Goal: Task Accomplishment & Management: Use online tool/utility

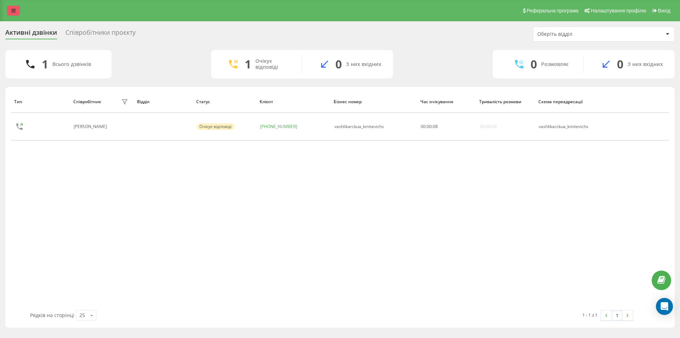
click at [17, 13] on link at bounding box center [13, 11] width 13 height 10
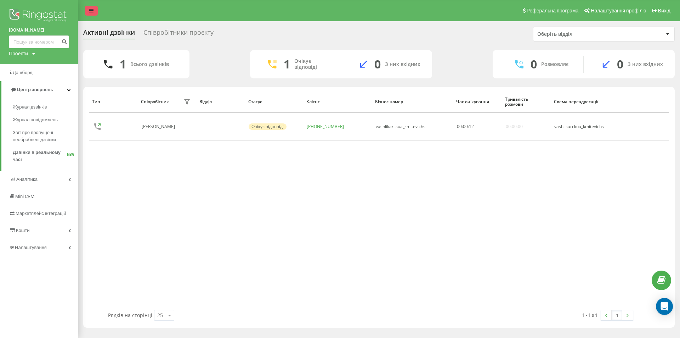
click at [88, 11] on link at bounding box center [91, 11] width 13 height 10
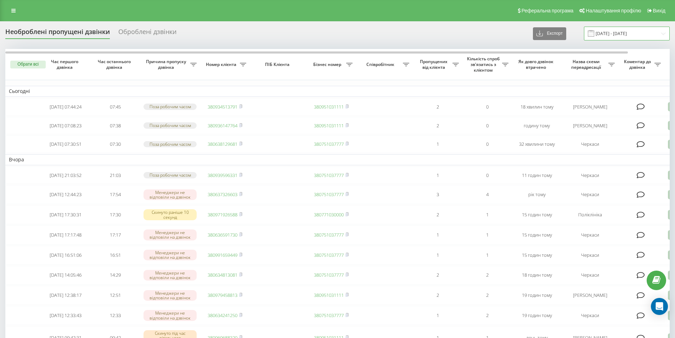
click at [605, 35] on input "20.07.2025 - 20.08.2025" at bounding box center [627, 34] width 86 height 14
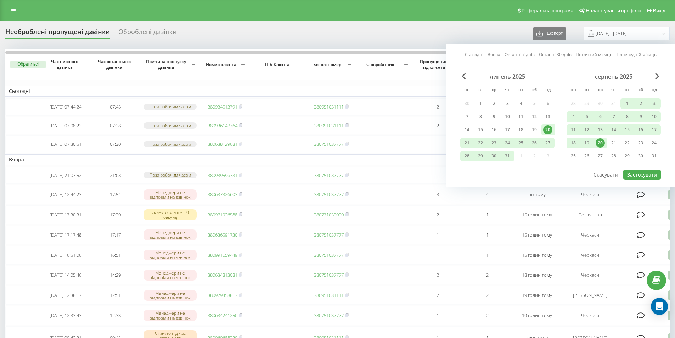
click at [475, 52] on link "Сьогодні" at bounding box center [474, 54] width 18 height 7
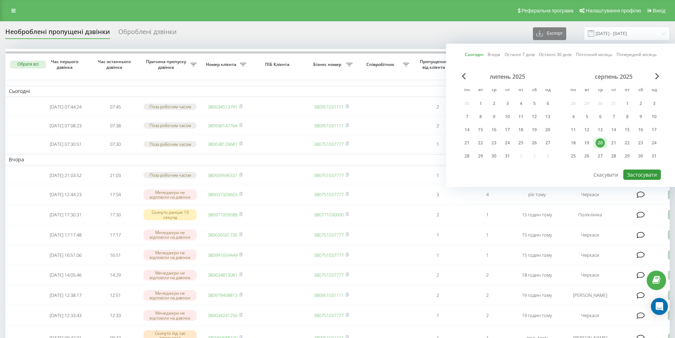
click at [642, 171] on button "Застосувати" at bounding box center [642, 174] width 38 height 10
type input "[DATE] - [DATE]"
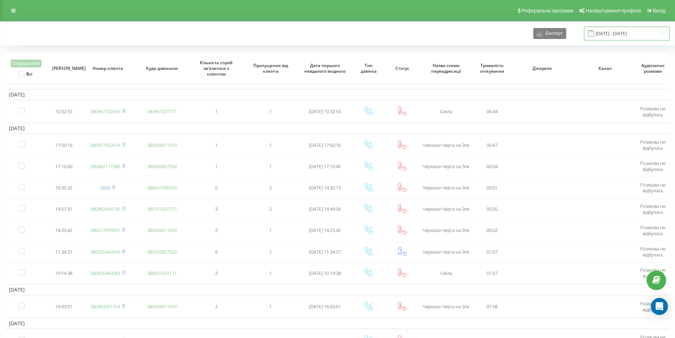
click at [644, 35] on input "06.10.2024 - 06.11.2024" at bounding box center [627, 34] width 86 height 14
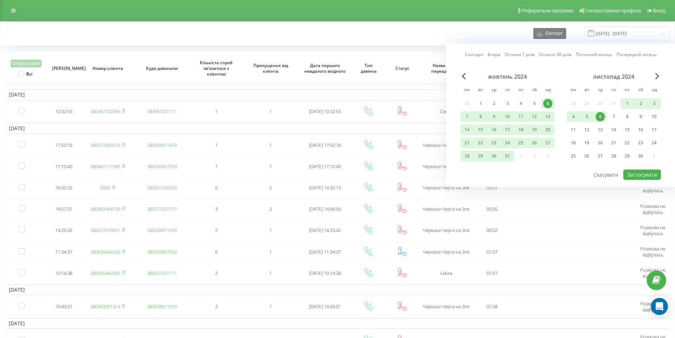
click at [464, 54] on div "Сьогодні Вчора Останні 7 днів Останні 30 днів Поточний місяць Попередній місяць…" at bounding box center [560, 115] width 229 height 143
click at [471, 56] on link "Сьогодні" at bounding box center [474, 54] width 18 height 7
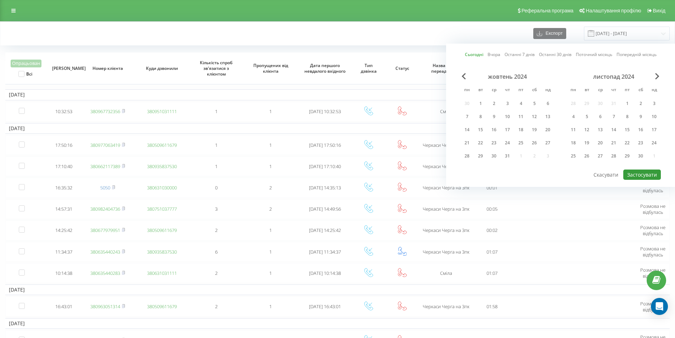
click at [635, 174] on button "Застосувати" at bounding box center [642, 174] width 38 height 10
type input "[DATE] - [DATE]"
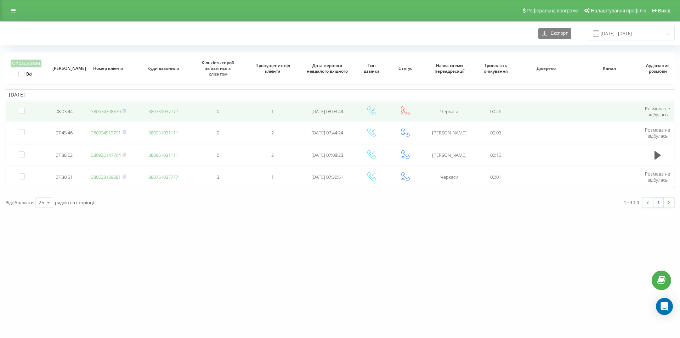
click at [111, 112] on link "380674708870" at bounding box center [106, 111] width 30 height 6
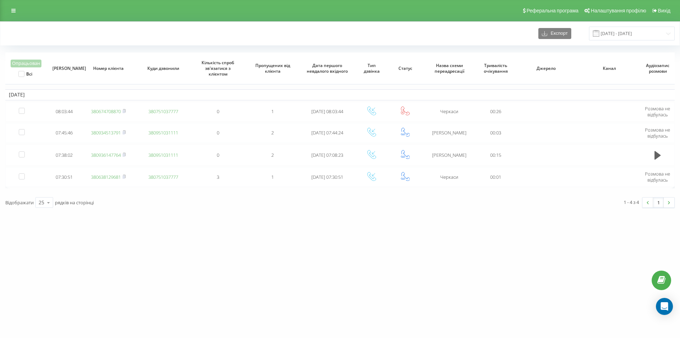
drag, startPoint x: 182, startPoint y: 239, endPoint x: 178, endPoint y: 256, distance: 17.7
click at [178, 256] on div "vashlikar.ck.ua Проекти vashlikar.ck.ua Дашборд Центр звернень Журнал дзвінків …" at bounding box center [340, 169] width 680 height 338
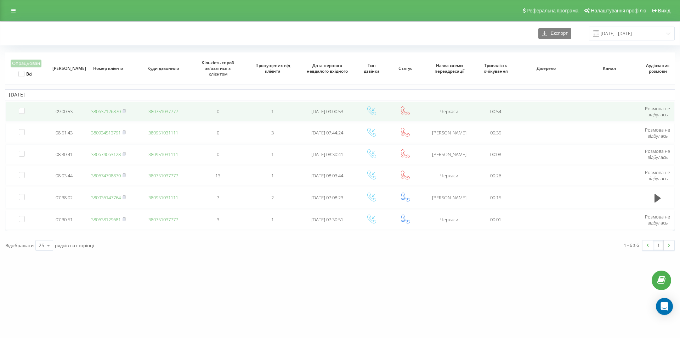
click at [114, 113] on link "380637126870" at bounding box center [106, 111] width 30 height 6
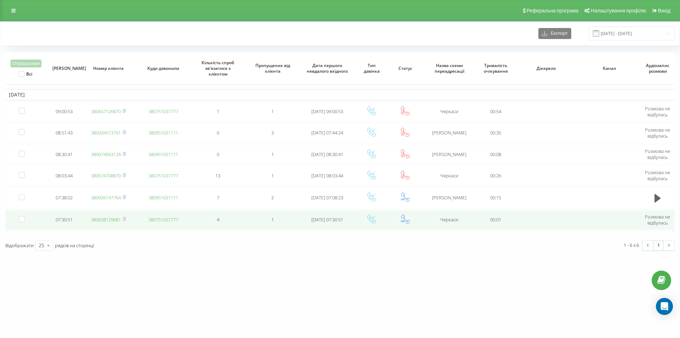
click at [115, 221] on link "380638129681" at bounding box center [106, 219] width 30 height 6
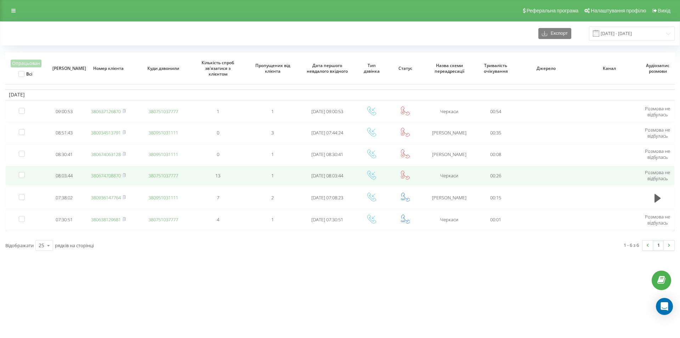
click at [107, 176] on link "380674708870" at bounding box center [106, 175] width 30 height 6
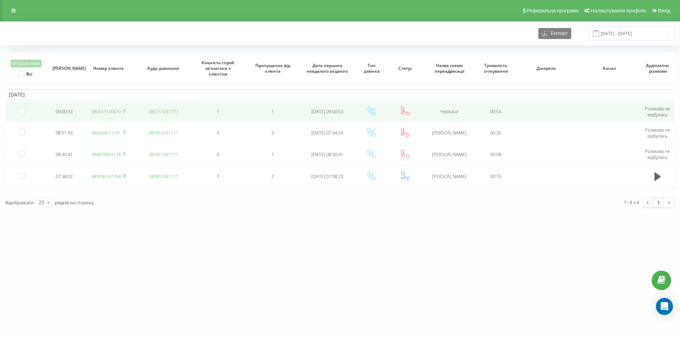
click at [116, 112] on link "380637126870" at bounding box center [106, 111] width 30 height 6
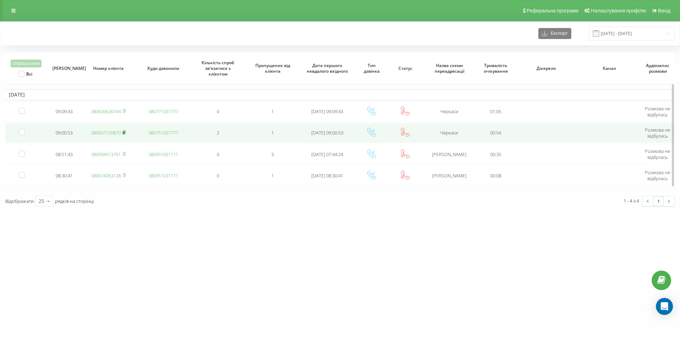
click at [126, 132] on icon at bounding box center [124, 131] width 2 height 3
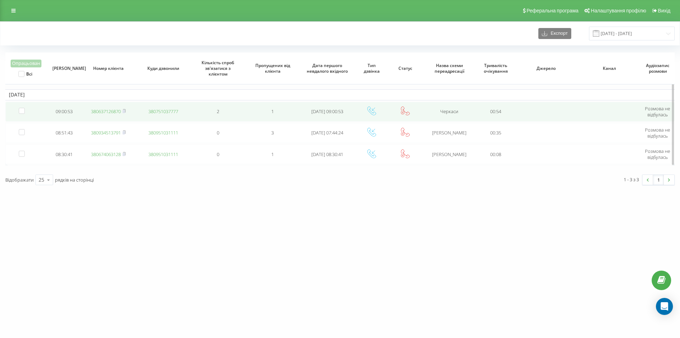
click at [125, 111] on rect at bounding box center [124, 111] width 2 height 3
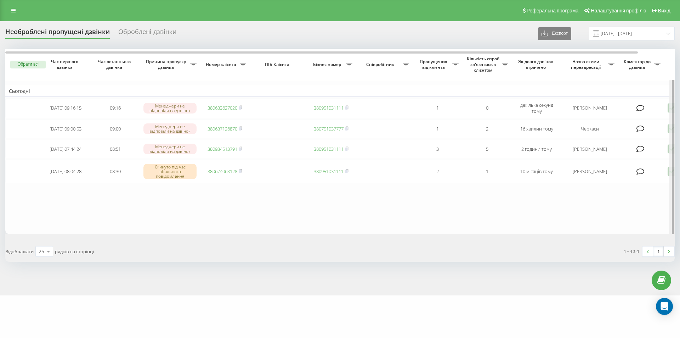
click at [670, 131] on div at bounding box center [671, 142] width 5 height 187
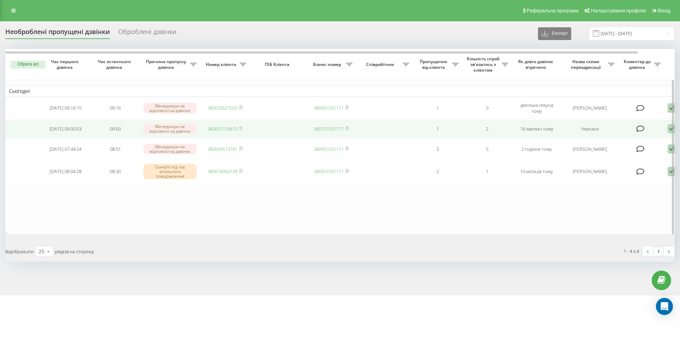
click at [669, 131] on icon at bounding box center [672, 129] width 8 height 10
click at [600, 151] on span "Зв'язався з клієнтом за допомогою іншого каналу" at bounding box center [641, 152] width 121 height 7
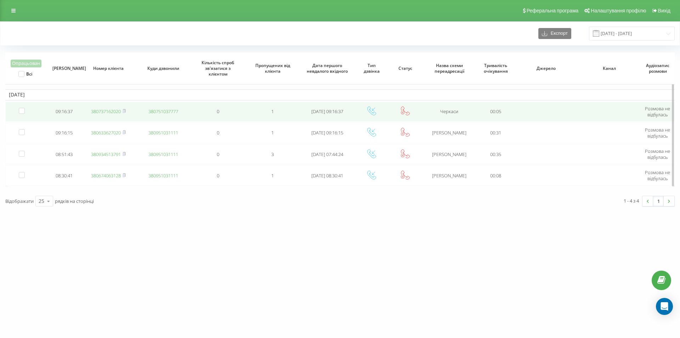
click at [106, 112] on link "380737162020" at bounding box center [106, 111] width 30 height 6
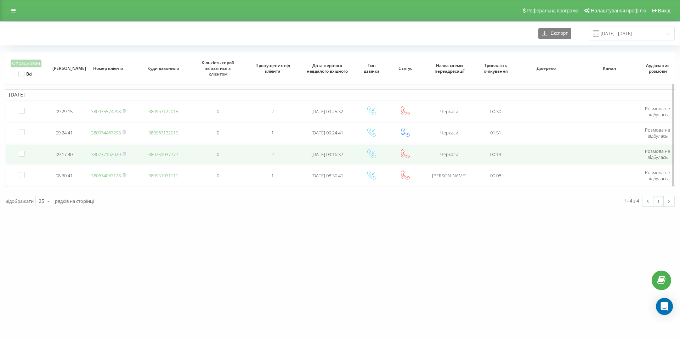
click at [118, 154] on link "380737162020" at bounding box center [106, 154] width 30 height 6
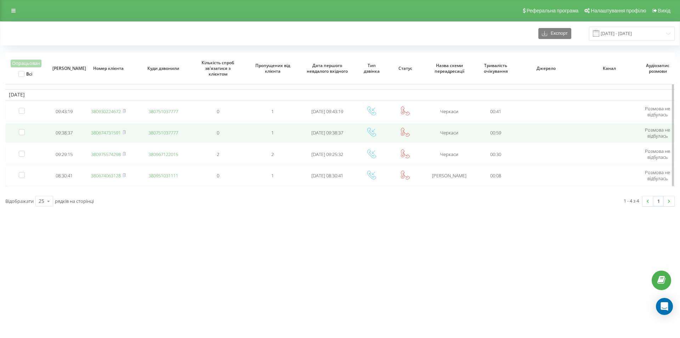
click at [113, 133] on link "380674731591" at bounding box center [106, 132] width 30 height 6
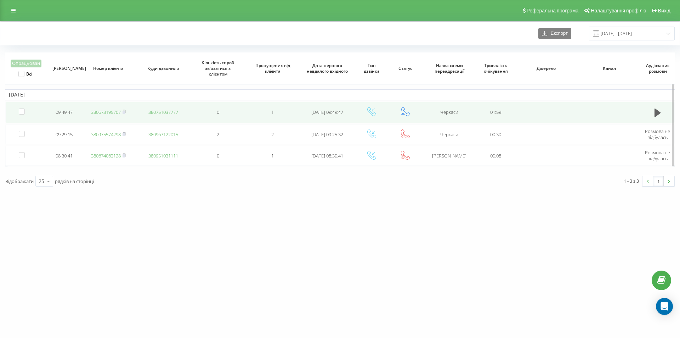
click at [113, 113] on link "380673195707" at bounding box center [106, 112] width 30 height 6
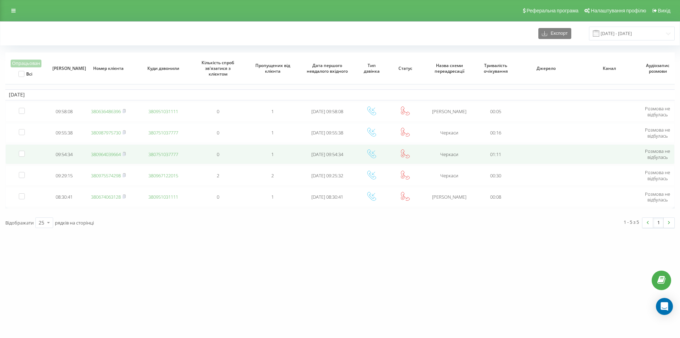
click at [110, 153] on link "380964039664" at bounding box center [106, 154] width 30 height 6
